Goal: Check status

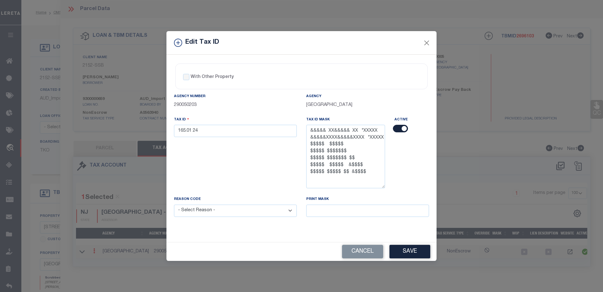
select select "100"
select select "3333"
select select "NonEscrow"
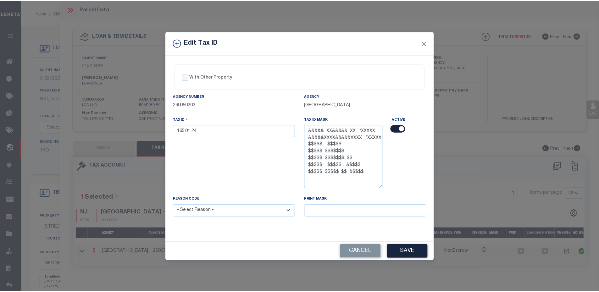
scroll to position [6, 0]
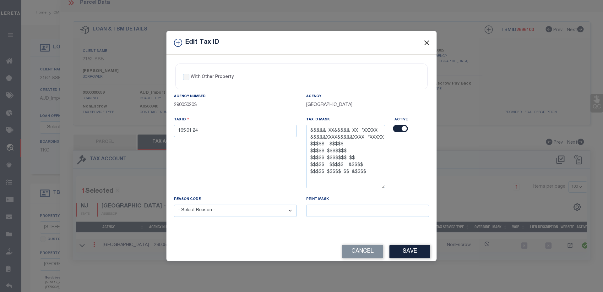
click at [430, 41] on button "Close" at bounding box center [427, 43] width 8 height 8
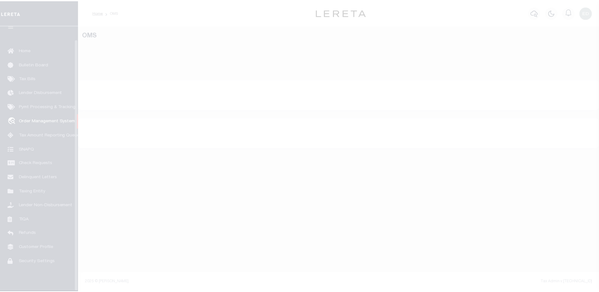
scroll to position [14, 0]
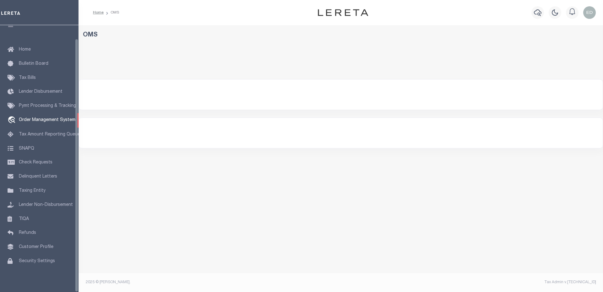
select select "200"
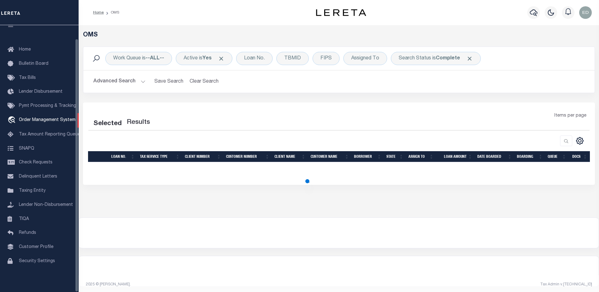
select select "200"
